Goal: Task Accomplishment & Management: Manage account settings

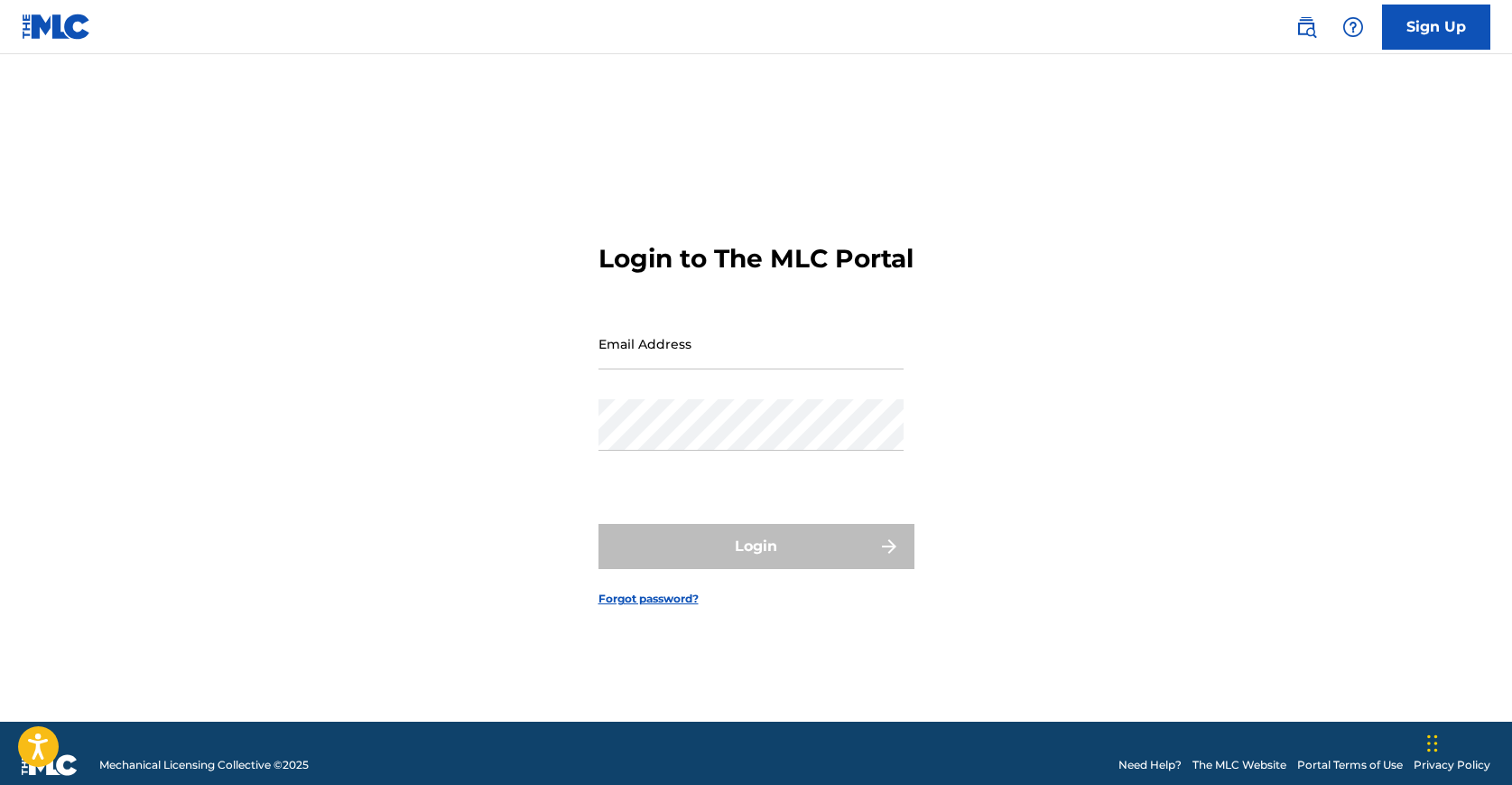
click at [761, 370] on input "Email Address" at bounding box center [751, 343] width 305 height 51
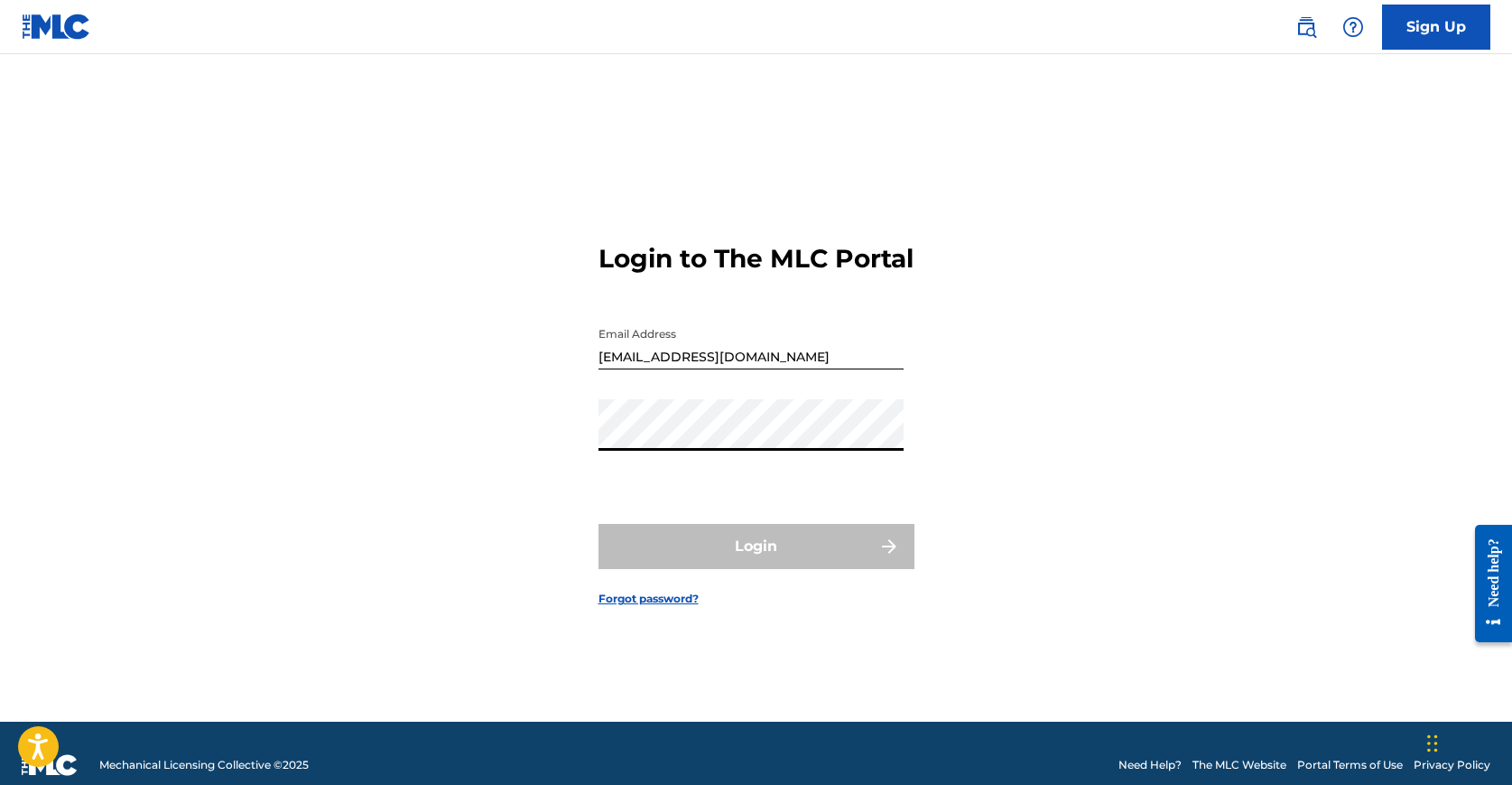
type input "[EMAIL_ADDRESS][DOMAIN_NAME]"
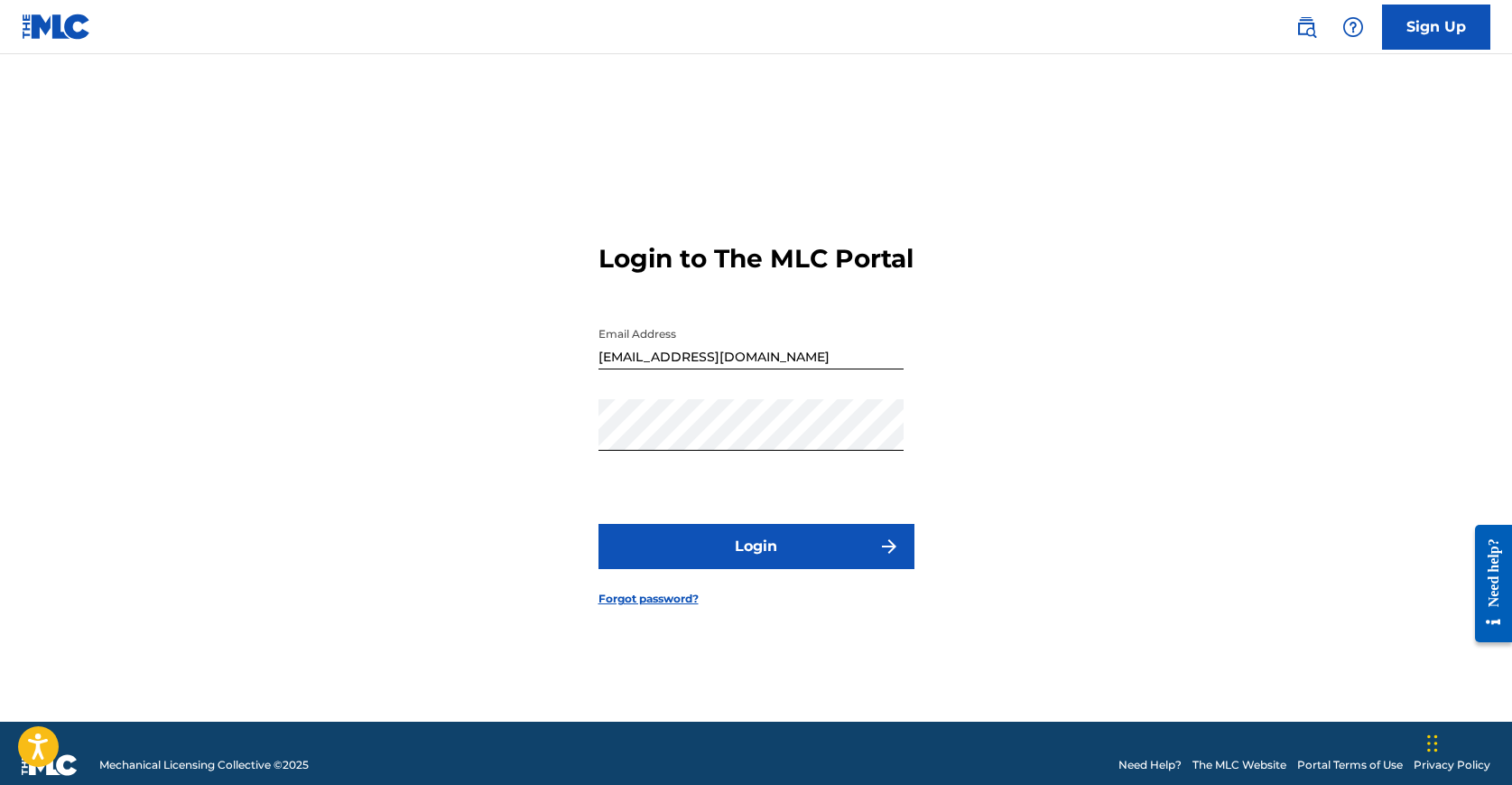
click at [770, 553] on button "Login" at bounding box center [757, 546] width 316 height 45
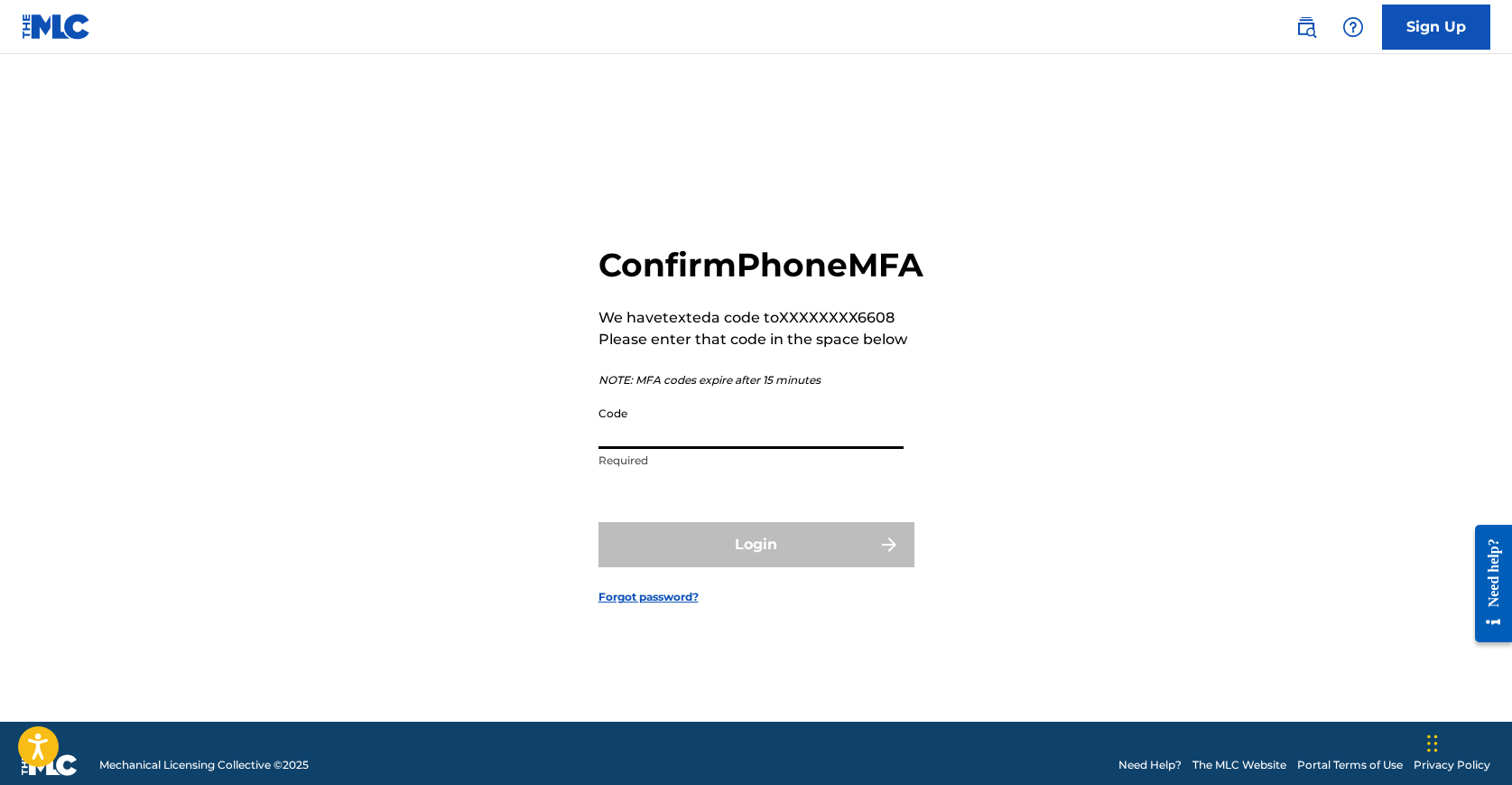
click at [755, 449] on input "Code" at bounding box center [751, 423] width 305 height 51
click at [801, 449] on input "Code" at bounding box center [751, 423] width 305 height 51
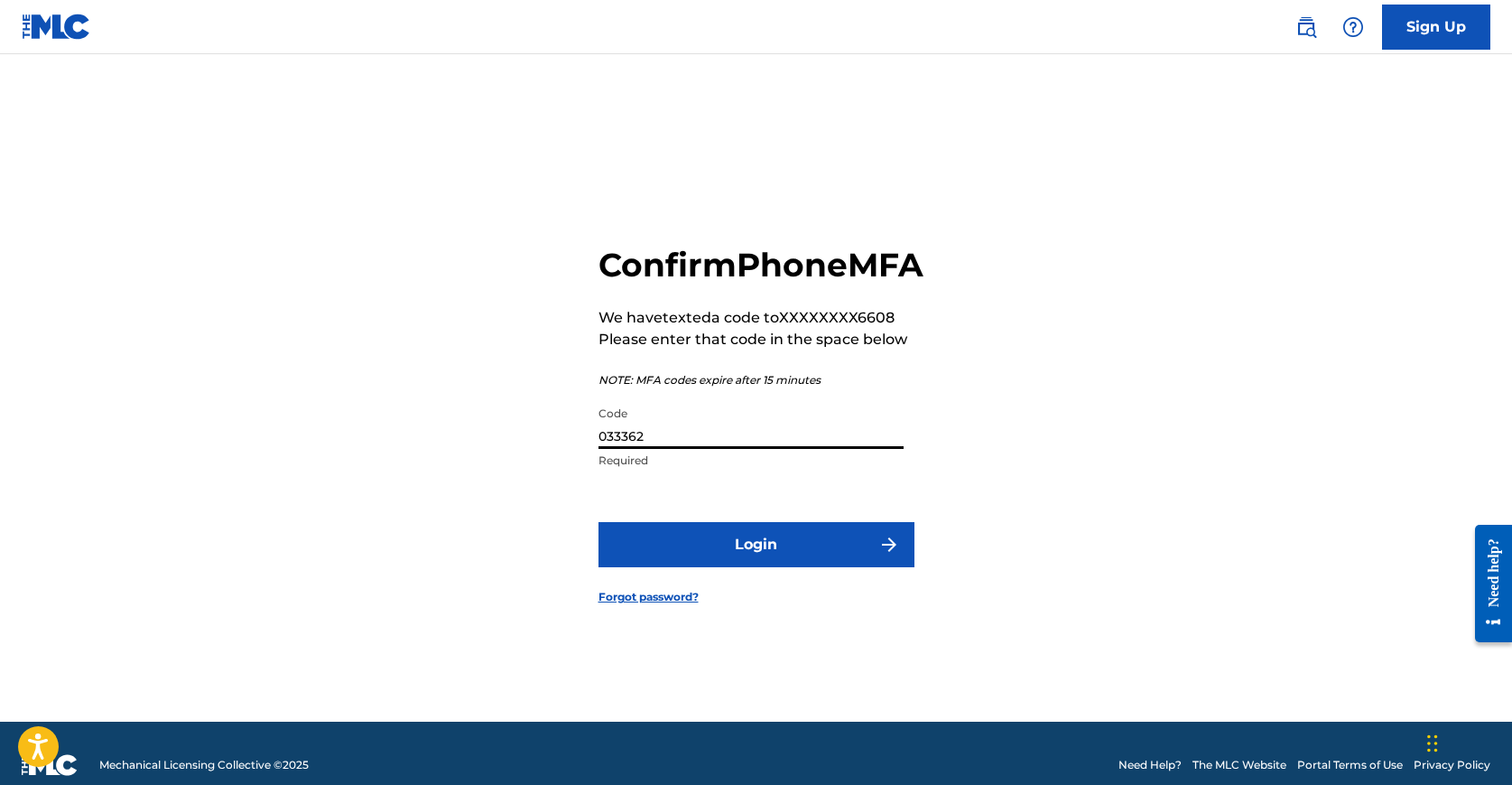
type input "033362"
click at [782, 563] on button "Login" at bounding box center [757, 545] width 316 height 45
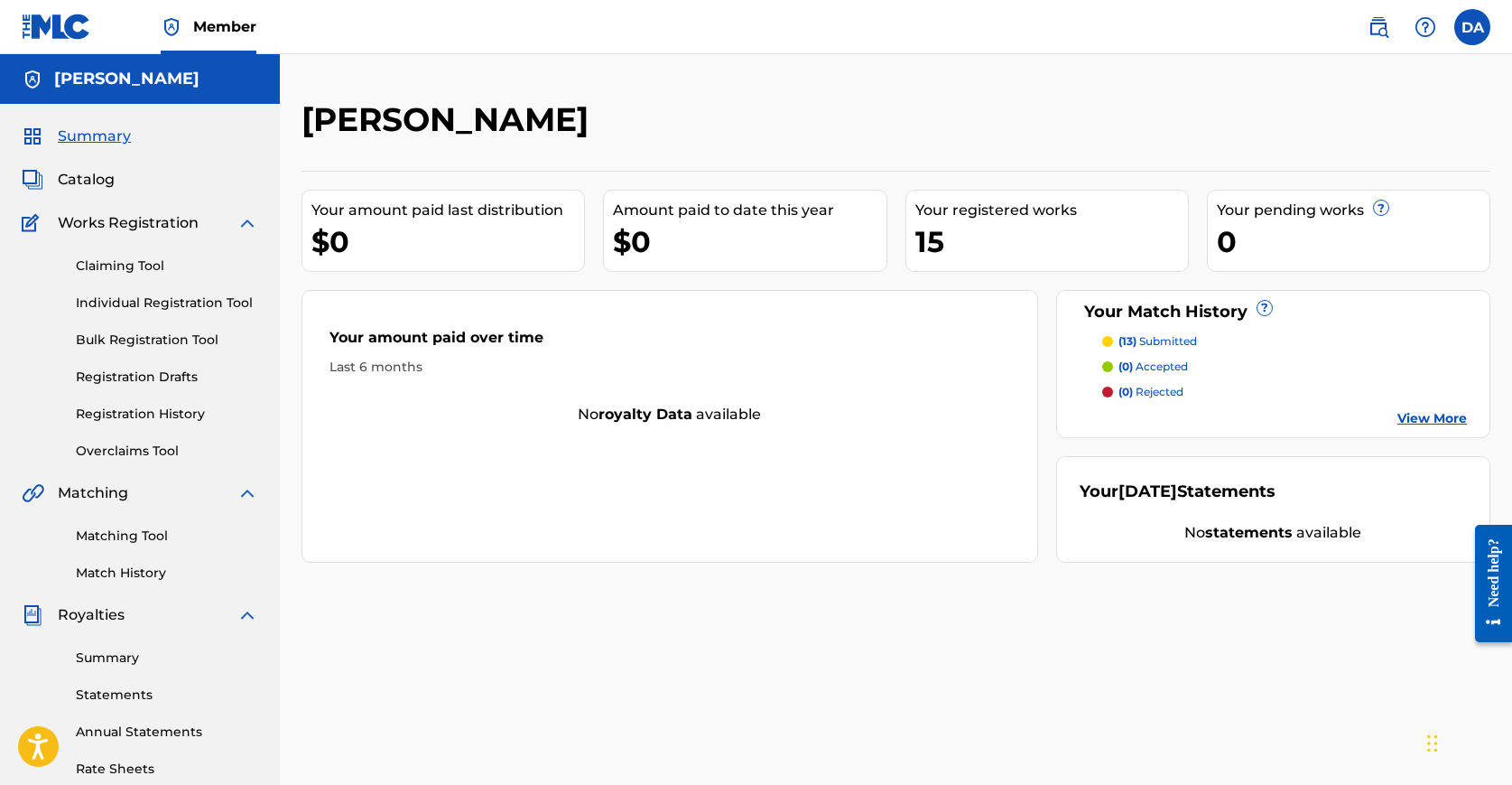
drag, startPoint x: 782, startPoint y: 562, endPoint x: 415, endPoint y: 314, distance: 442.9
click at [415, 314] on div "Your amount paid over time Last 6 months" at bounding box center [669, 351] width 734 height 104
